Goal: Information Seeking & Learning: Learn about a topic

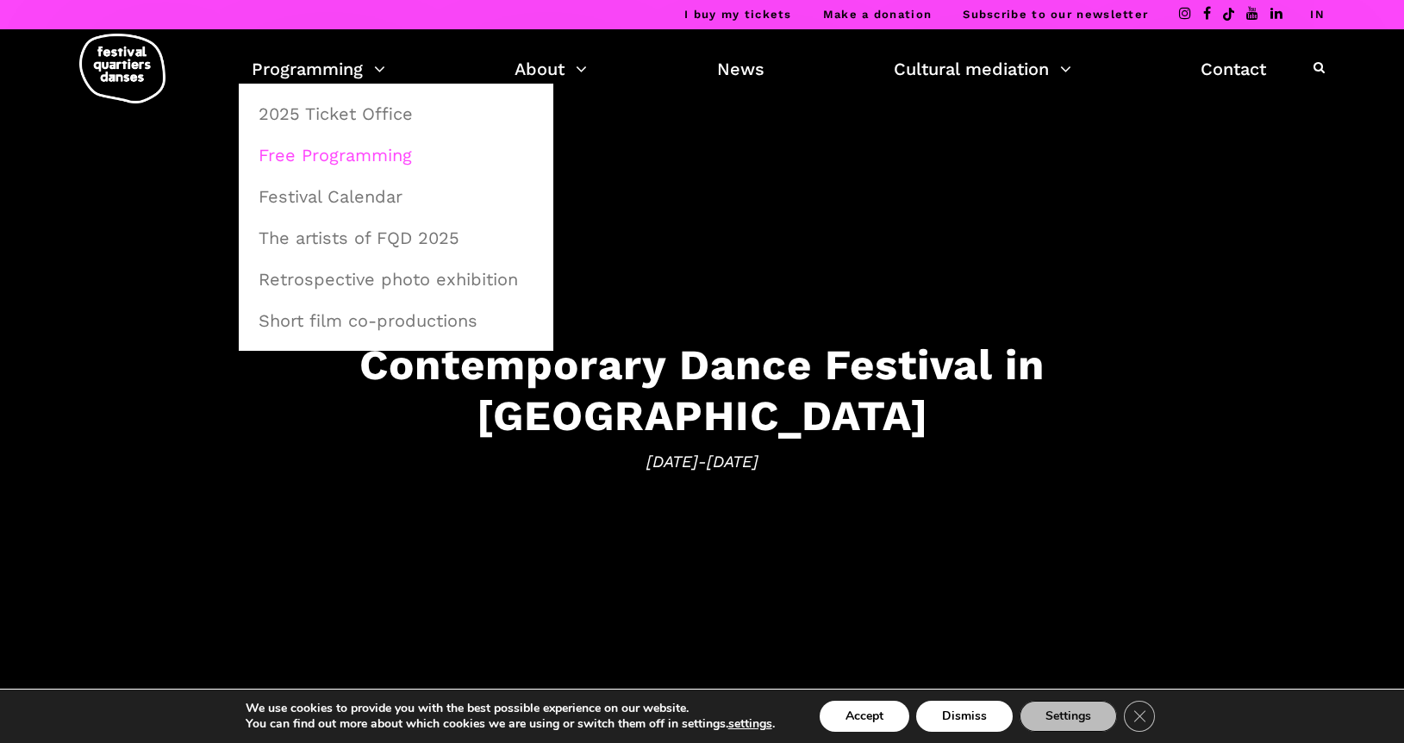
click at [337, 147] on font "Free Programming" at bounding box center [335, 155] width 153 height 21
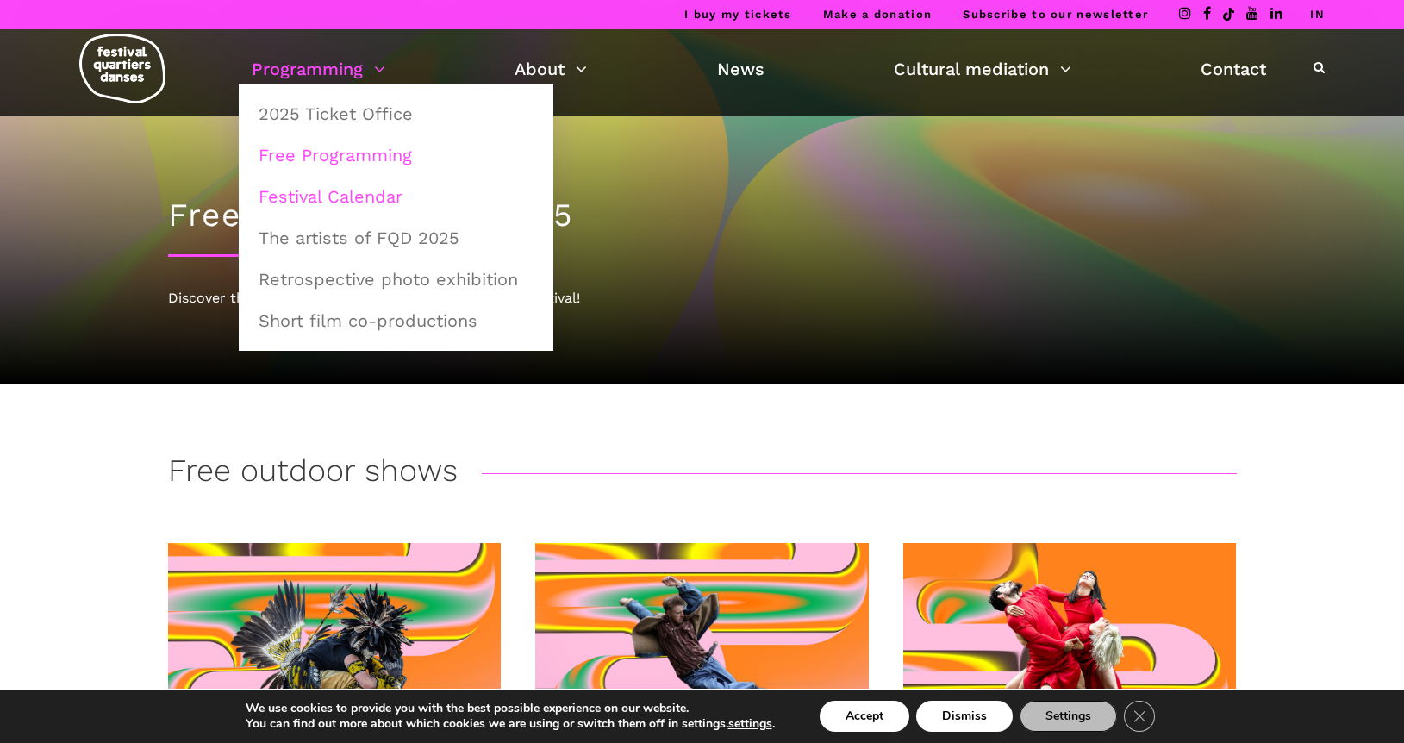
click at [323, 188] on font "Festival Calendar" at bounding box center [331, 196] width 144 height 21
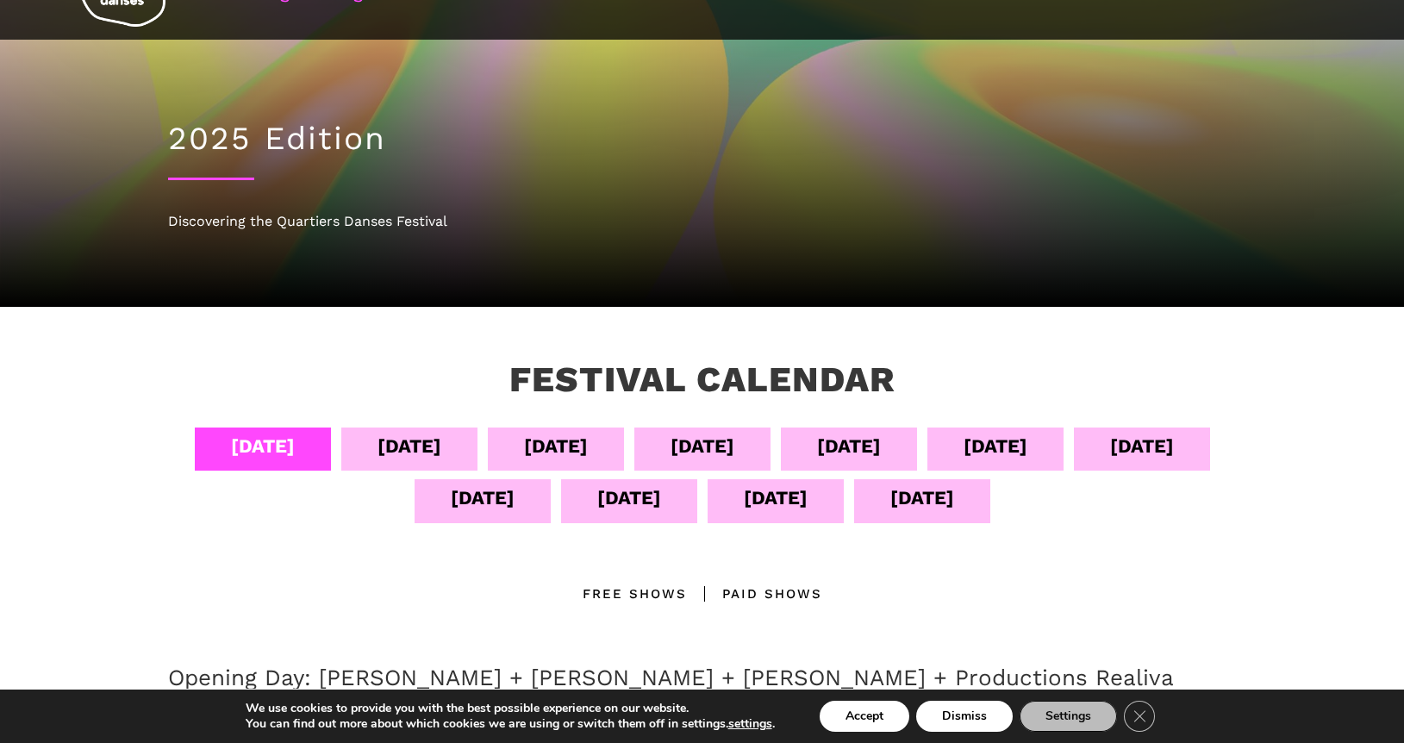
scroll to position [75, 0]
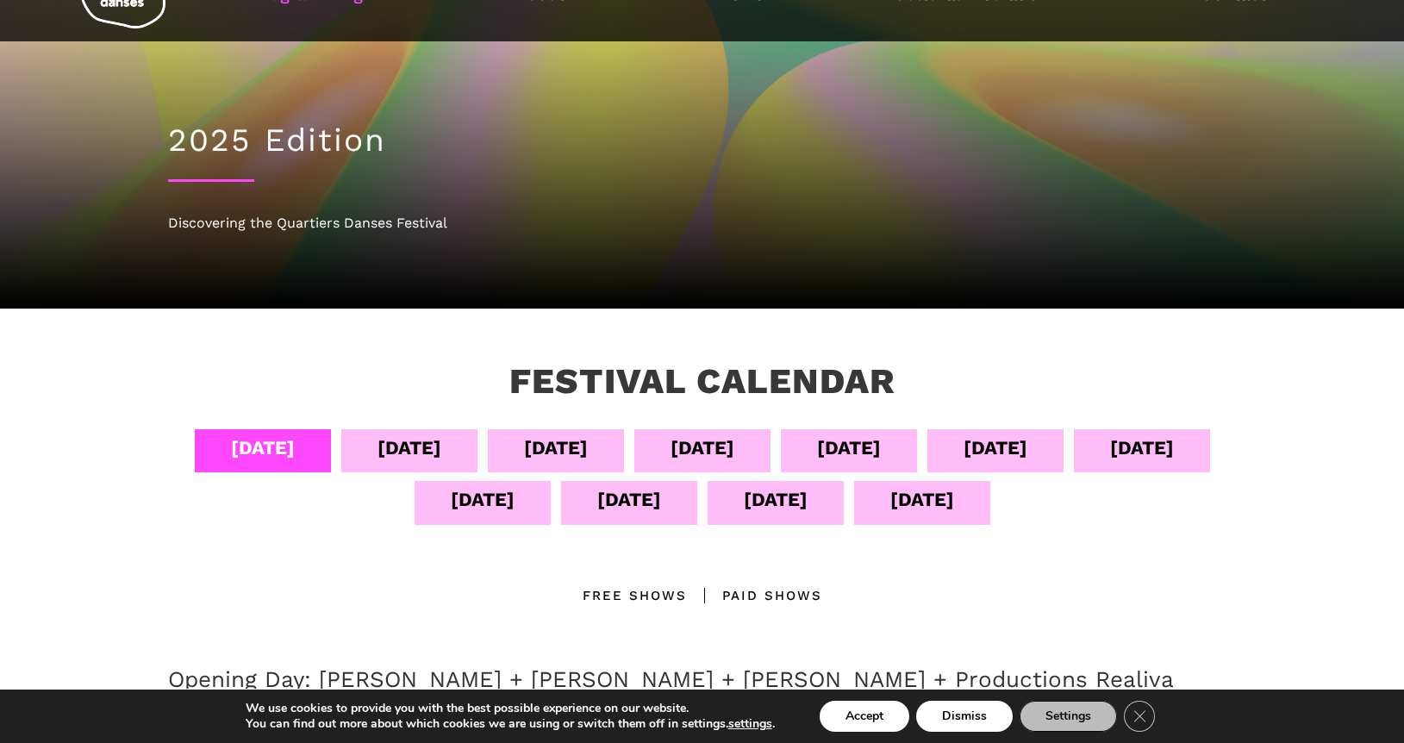
click at [588, 453] on font "September 6" at bounding box center [556, 448] width 64 height 22
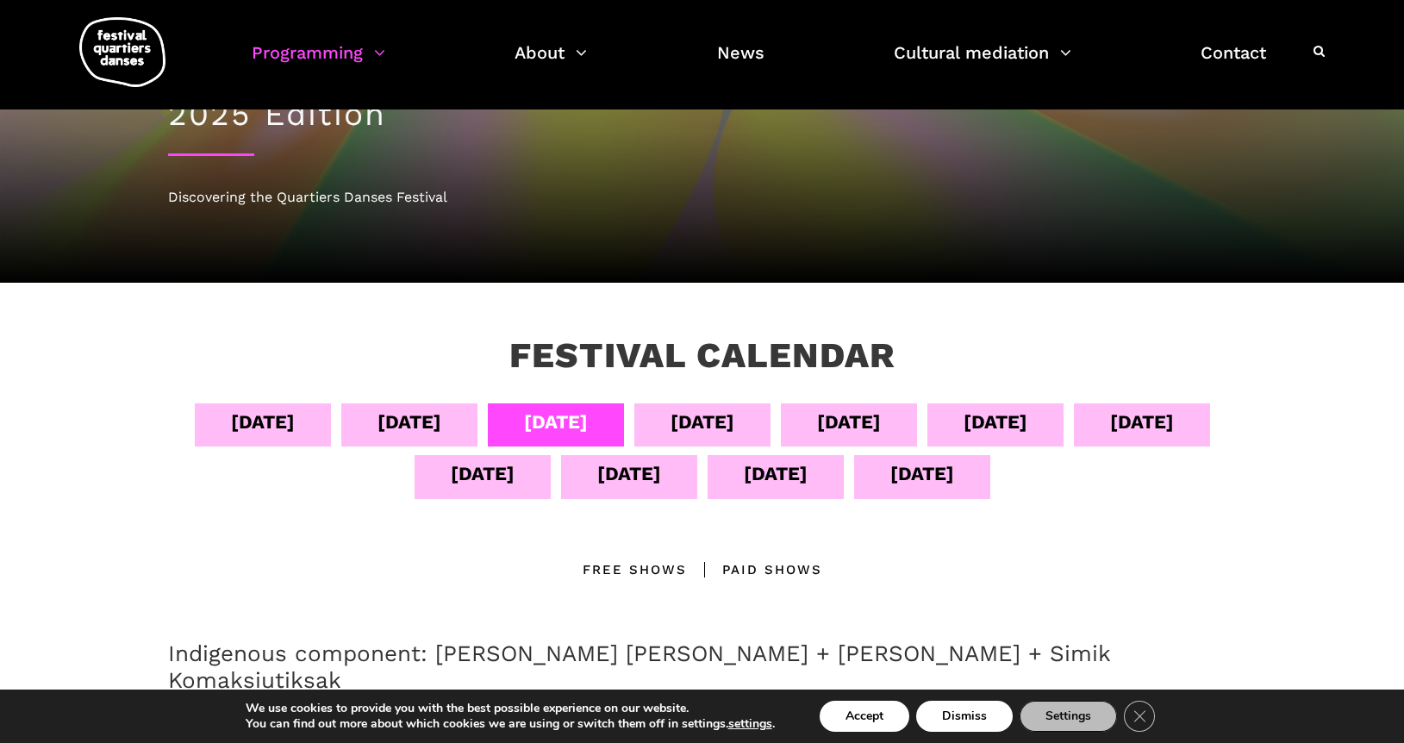
scroll to position [0, 0]
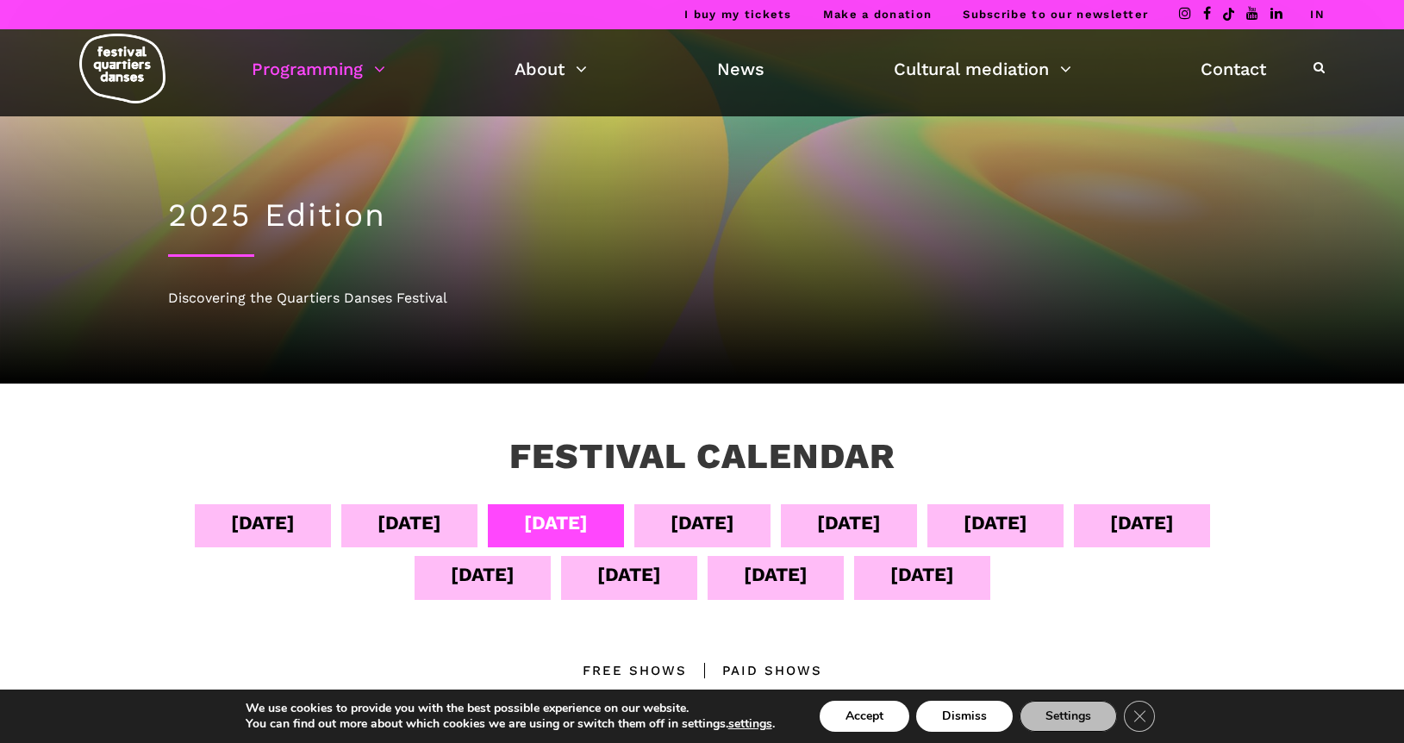
click at [441, 517] on font "September 5" at bounding box center [410, 523] width 64 height 22
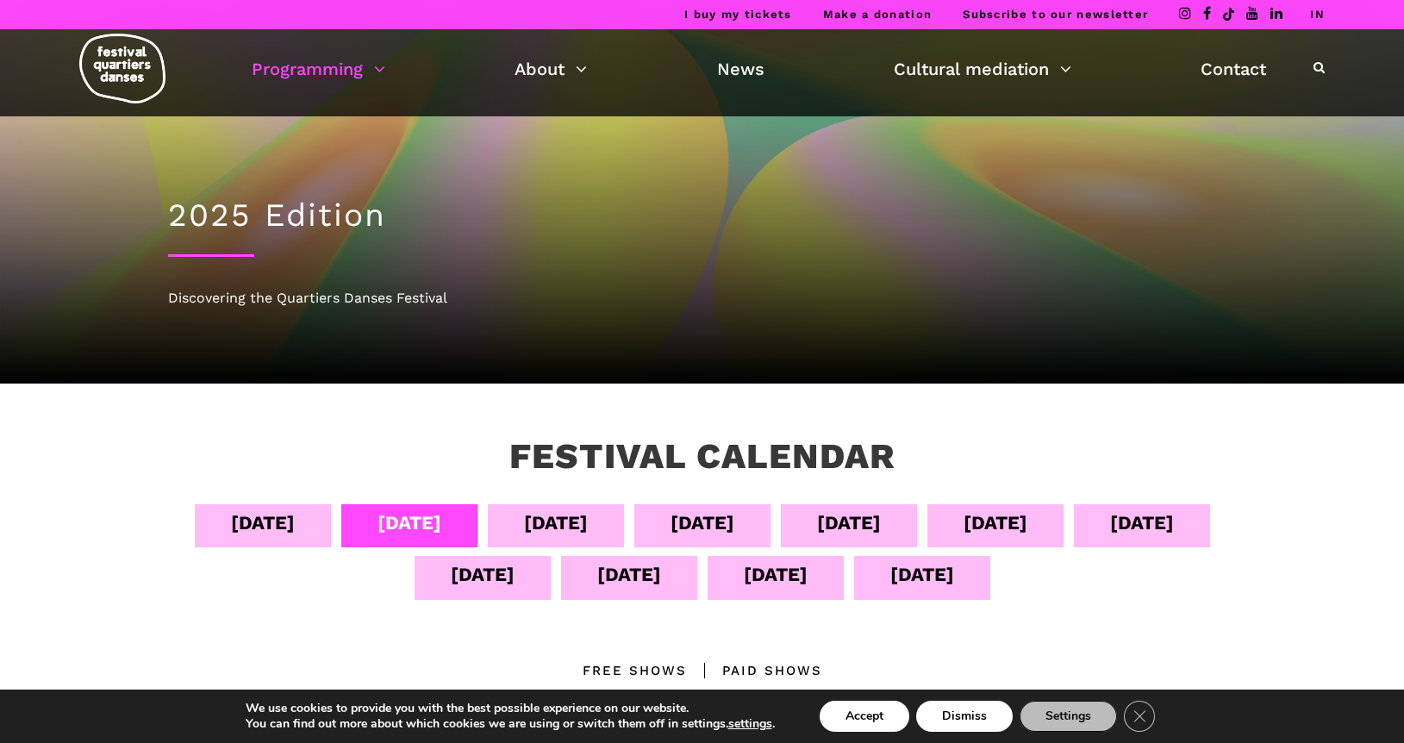
click at [734, 537] on div "September 7" at bounding box center [703, 523] width 64 height 30
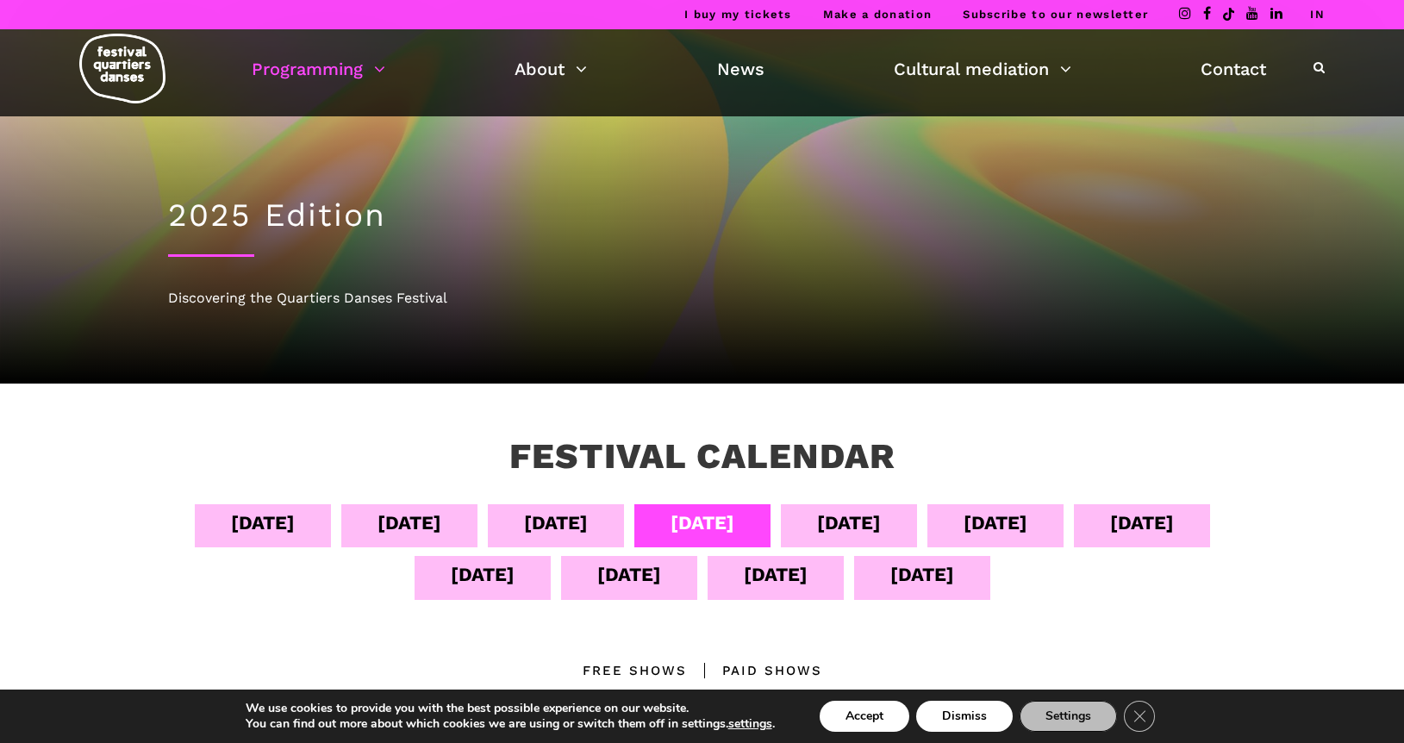
click at [881, 515] on font "September 8" at bounding box center [849, 523] width 64 height 22
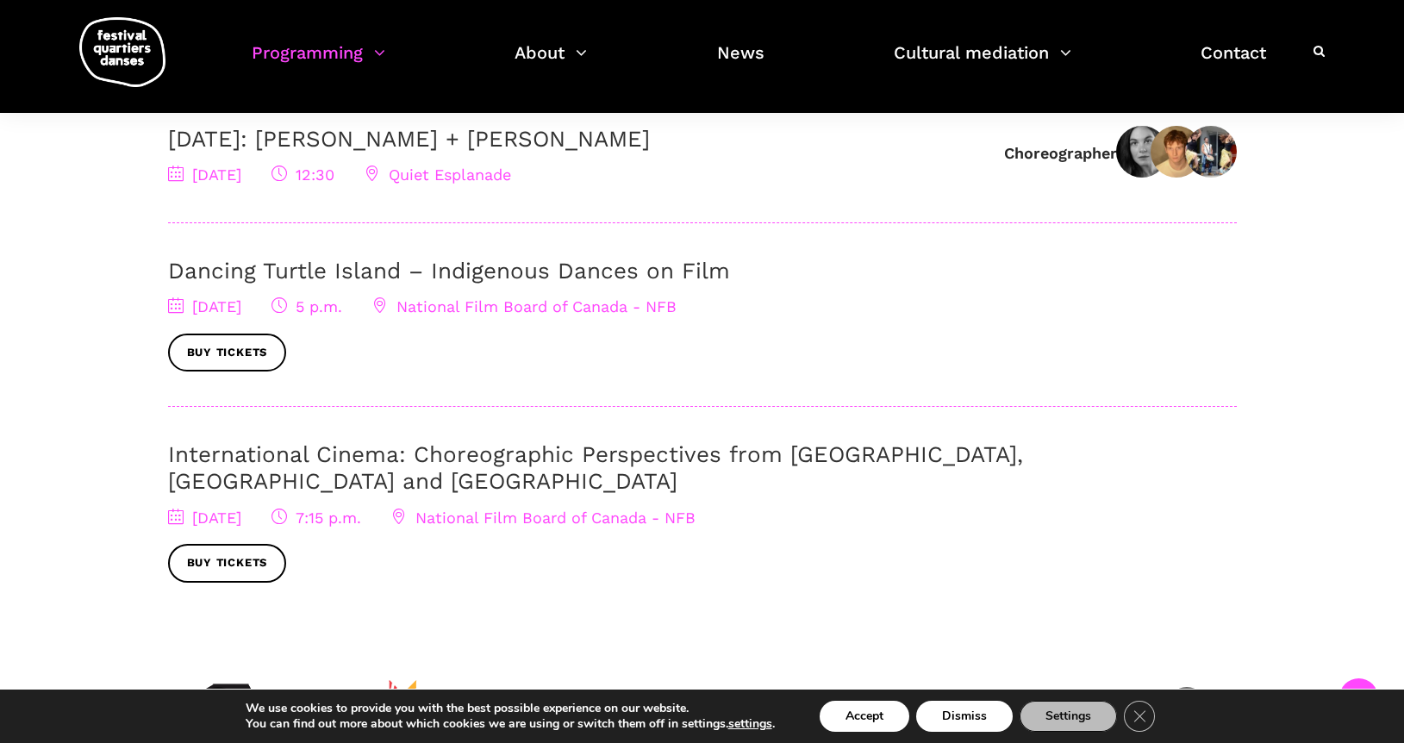
scroll to position [630, 0]
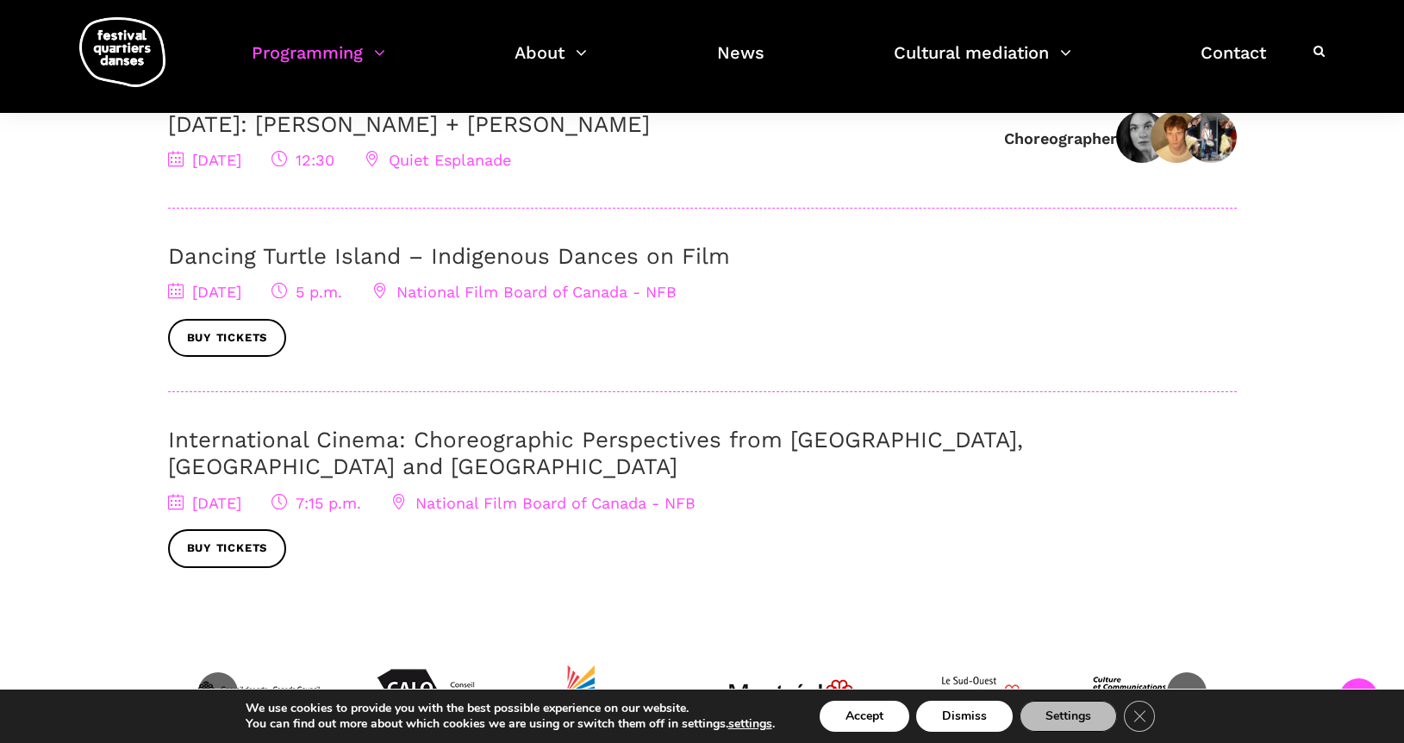
click at [696, 479] on font "International Cinema: Choreographic Perspectives from [GEOGRAPHIC_DATA], [GEOGR…" at bounding box center [595, 453] width 855 height 53
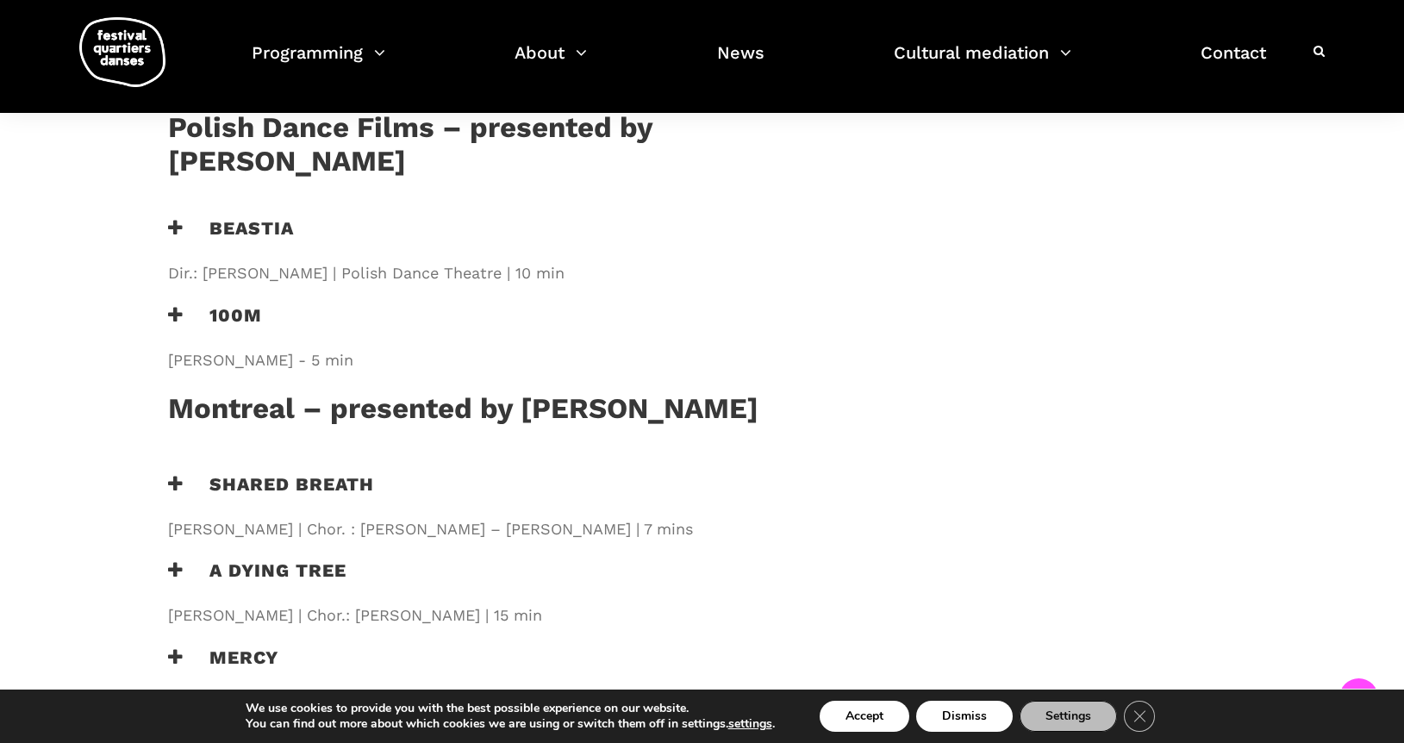
scroll to position [1727, 0]
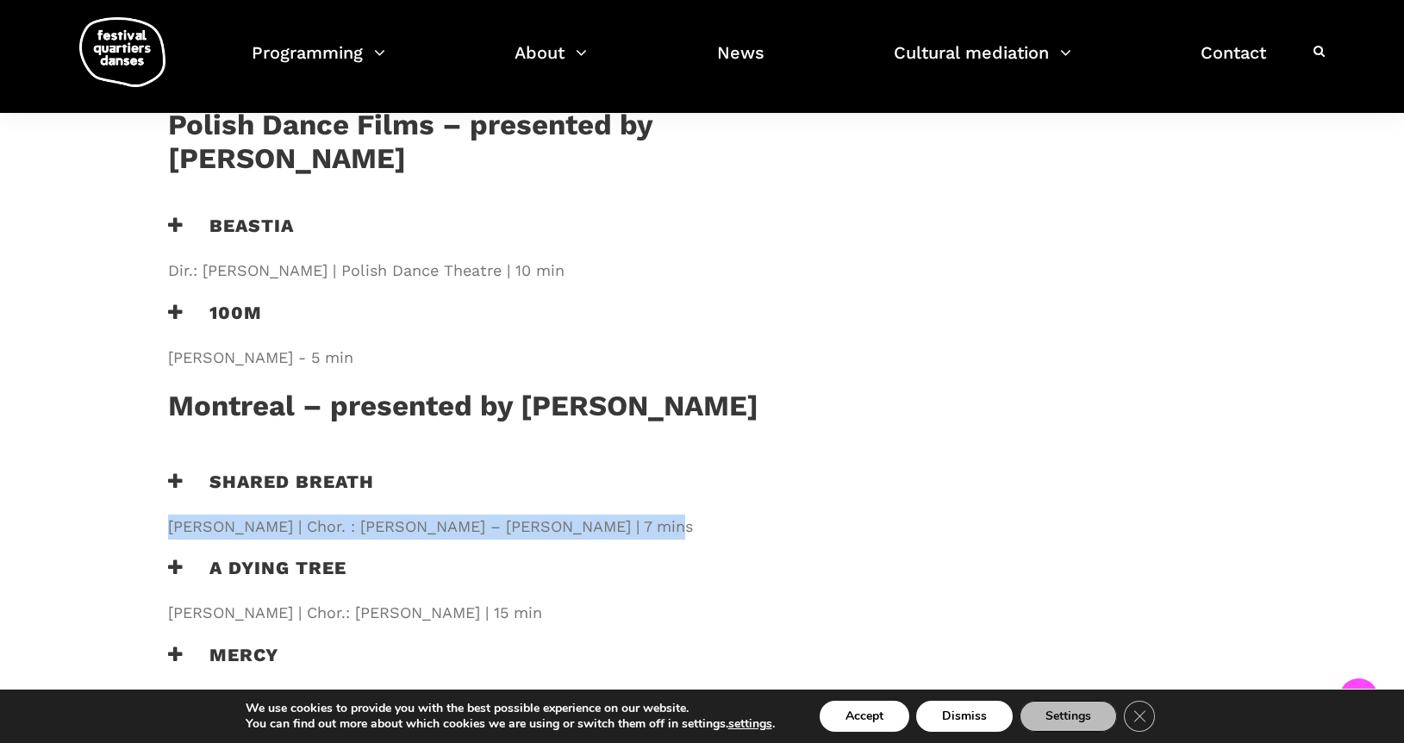
drag, startPoint x: 652, startPoint y: 430, endPoint x: 168, endPoint y: 426, distance: 484.4
click at [168, 515] on span "[PERSON_NAME] | Chor. : [PERSON_NAME] – [PERSON_NAME] | 7 mins" at bounding box center [507, 527] width 679 height 25
copy font "[PERSON_NAME] | Chor. : [PERSON_NAME] – [PERSON_NAME] | 7 mins"
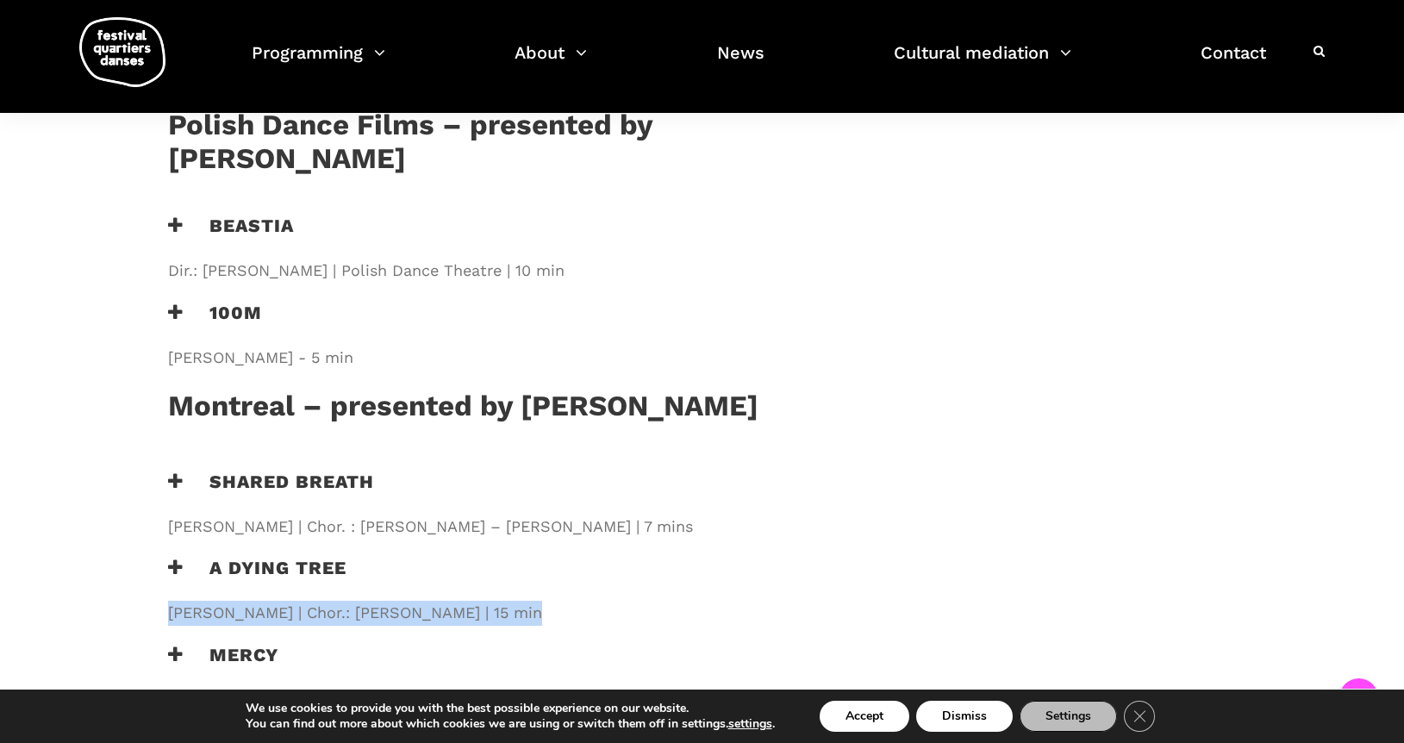
drag, startPoint x: 164, startPoint y: 506, endPoint x: 649, endPoint y: 532, distance: 486.0
copy font "[PERSON_NAME] | Chor.: [PERSON_NAME] | 15 min"
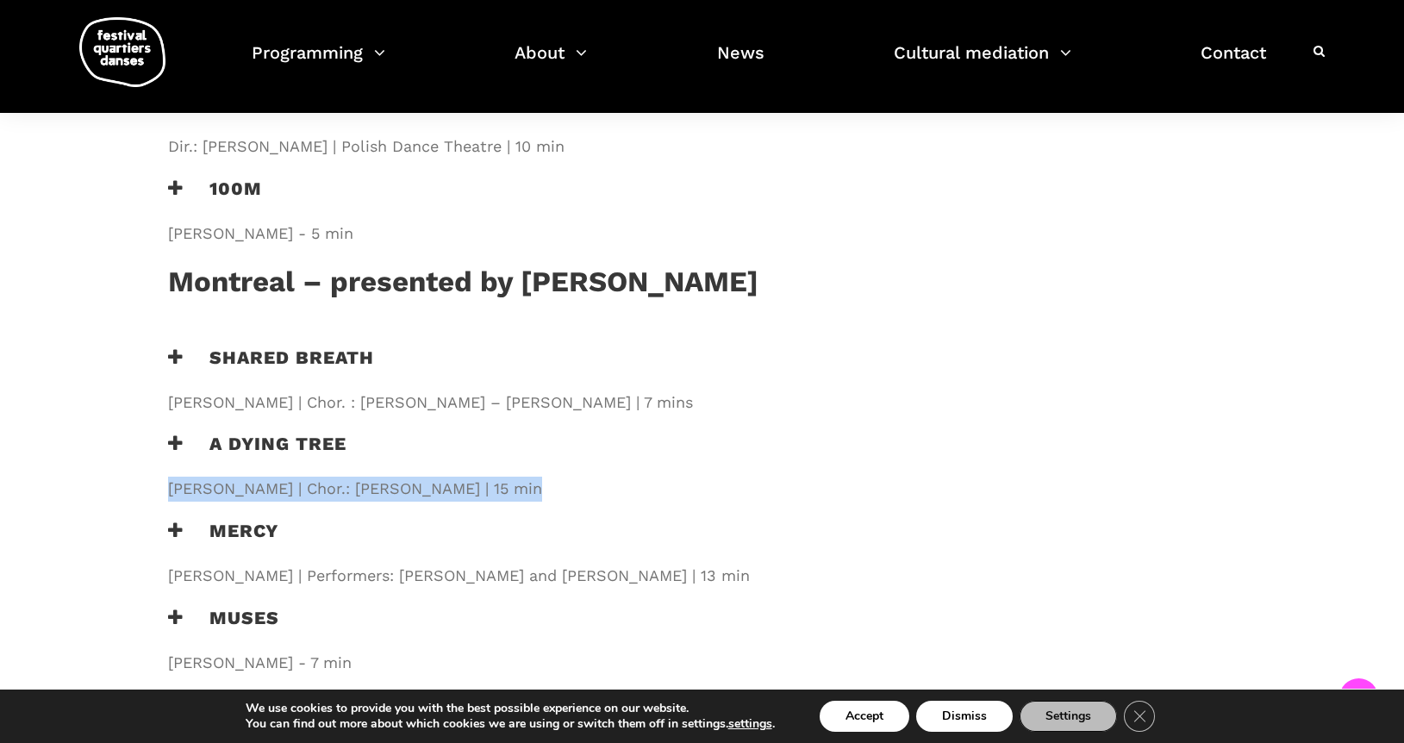
scroll to position [1859, 0]
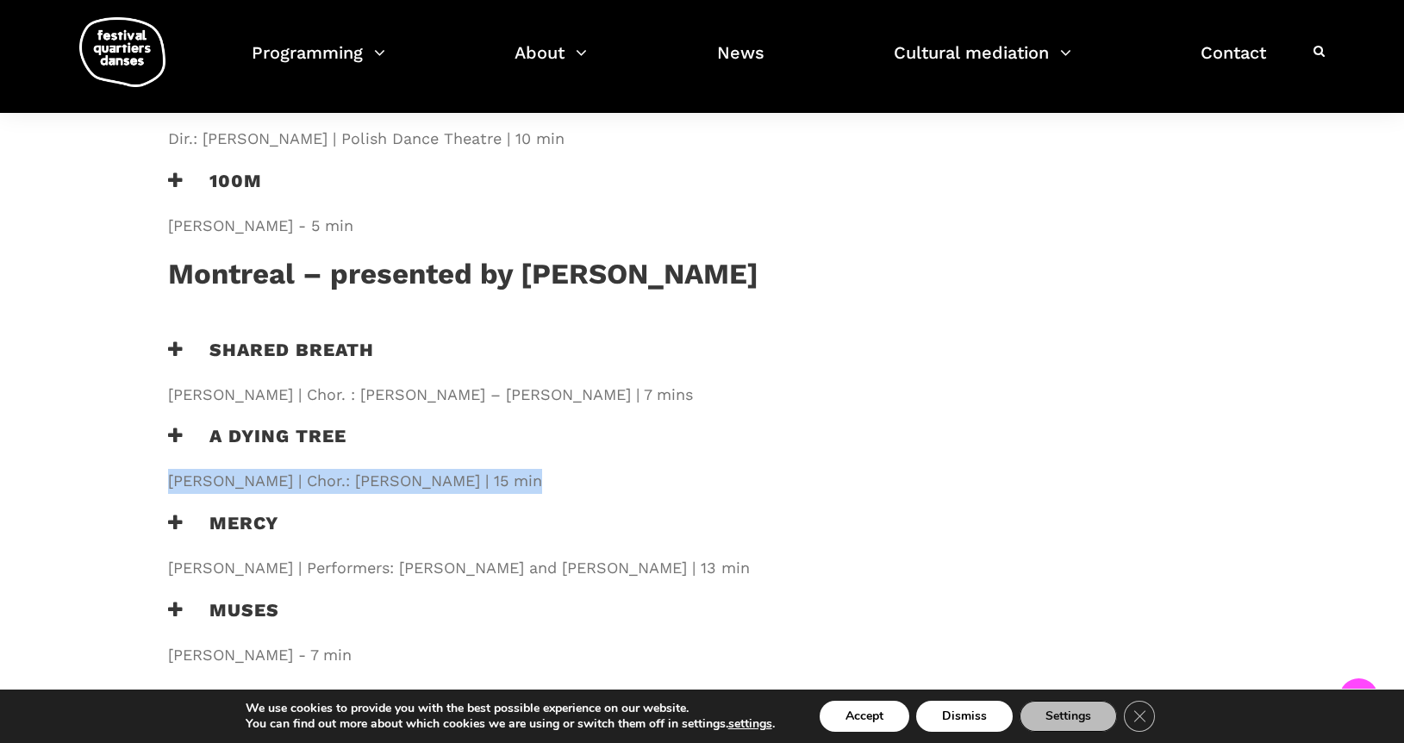
drag, startPoint x: 368, startPoint y: 553, endPoint x: 168, endPoint y: 556, distance: 200.0
click at [168, 643] on span "[PERSON_NAME] - 7 min" at bounding box center [507, 655] width 679 height 25
copy font "[PERSON_NAME] - 7 min"
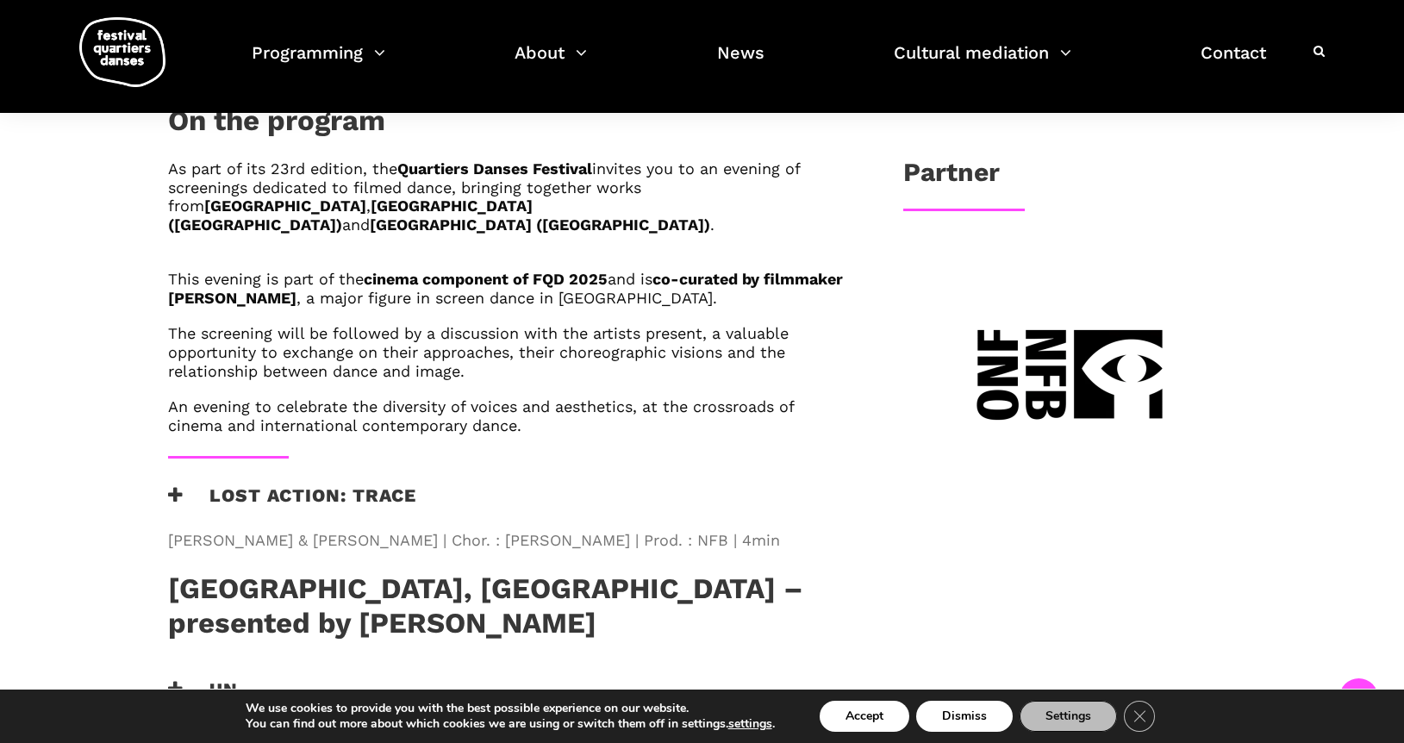
scroll to position [1011, 0]
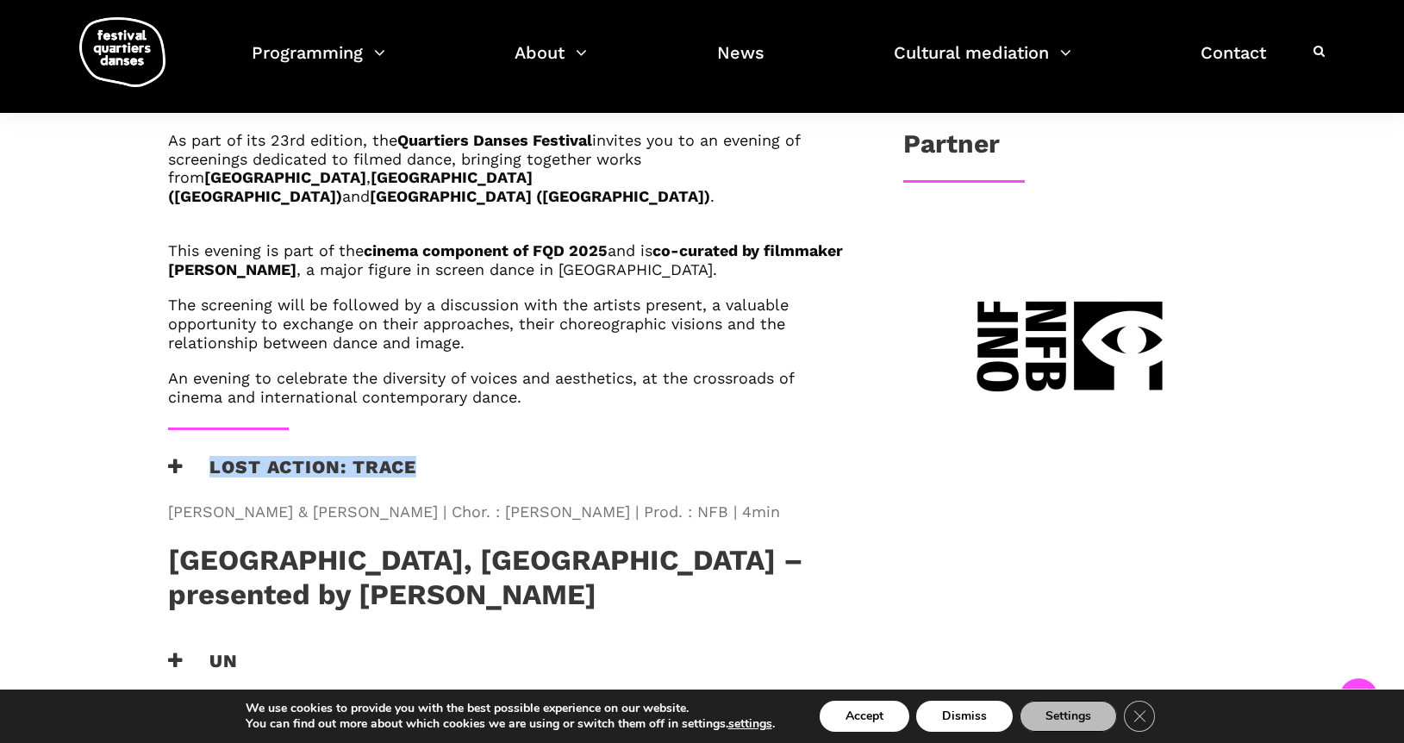
drag, startPoint x: 435, startPoint y: 386, endPoint x: 203, endPoint y: 383, distance: 232.7
click at [203, 456] on div "Lost Action: Trace" at bounding box center [507, 477] width 679 height 43
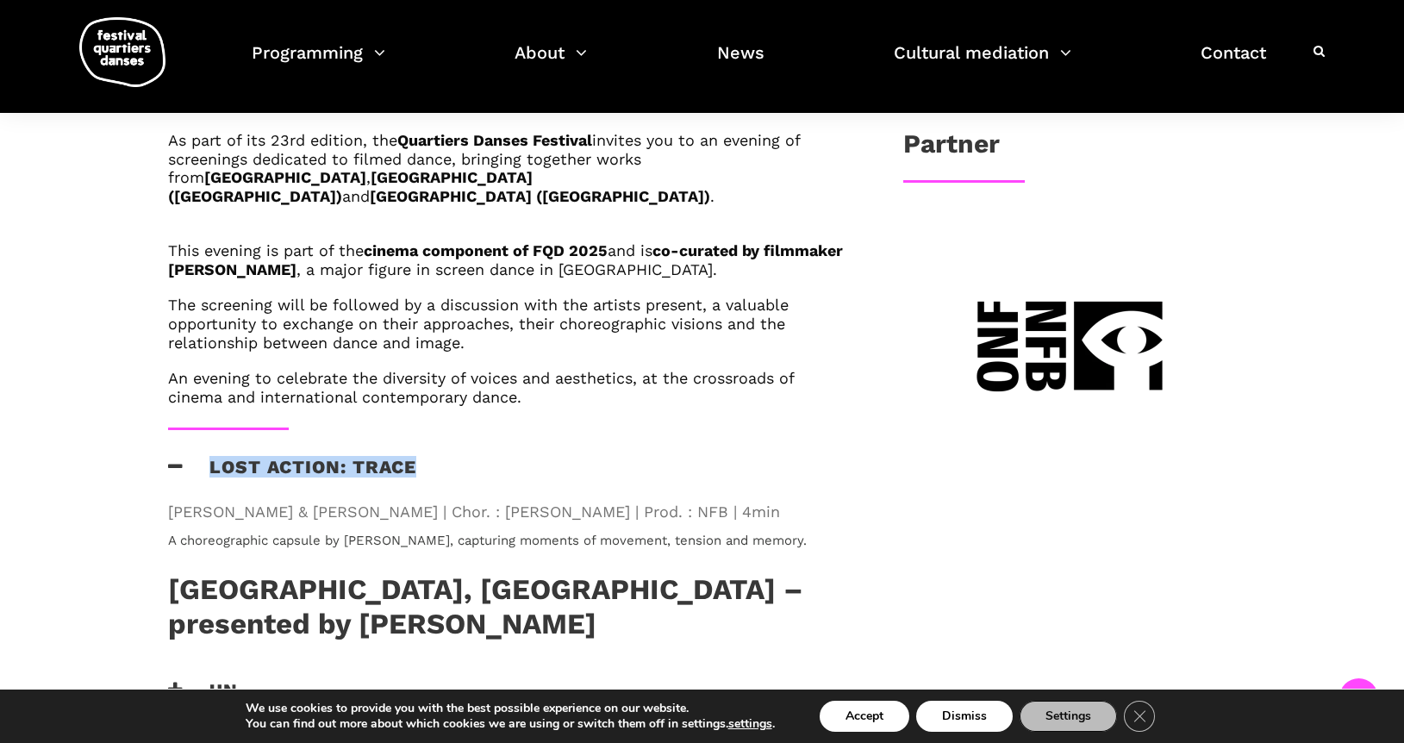
copy font "Lost Action: Trace"
drag, startPoint x: 729, startPoint y: 439, endPoint x: 170, endPoint y: 430, distance: 559.5
click at [170, 500] on span "[PERSON_NAME] & [PERSON_NAME] | Chor. : [PERSON_NAME] | Prod. : NFB | 4min" at bounding box center [507, 512] width 679 height 25
copy font "[PERSON_NAME] & [PERSON_NAME] | Chor. : [PERSON_NAME] | Prod. : NFB | 4min"
